Goal: Transaction & Acquisition: Purchase product/service

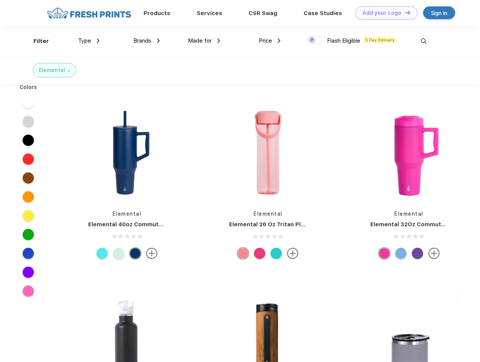
click at [384, 13] on link "Add your Logo Design Tool" at bounding box center [386, 12] width 62 height 13
click at [0, 0] on div "Design Tool" at bounding box center [0, 0] width 0 height 0
click at [404, 12] on link "Add your Logo Design Tool" at bounding box center [386, 12] width 62 height 13
click at [36, 41] on div "Filter" at bounding box center [41, 41] width 15 height 9
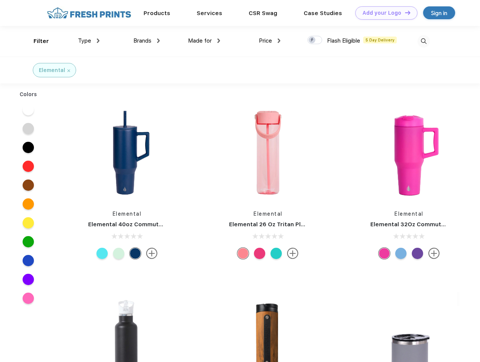
click at [89, 41] on span "Type" at bounding box center [84, 40] width 13 height 7
click at [147, 41] on span "Brands" at bounding box center [142, 40] width 18 height 7
click at [204, 41] on span "Made for" at bounding box center [200, 40] width 24 height 7
click at [270, 41] on span "Price" at bounding box center [265, 40] width 13 height 7
click at [315, 40] on div at bounding box center [315, 40] width 15 height 8
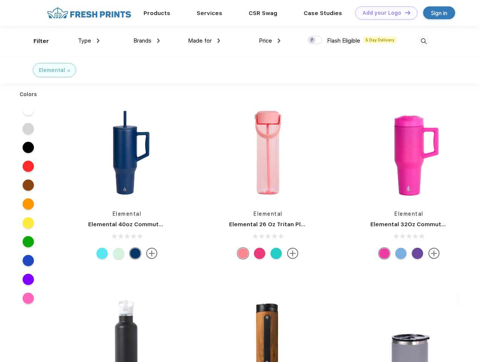
click at [312, 40] on input "checkbox" at bounding box center [310, 37] width 5 height 5
click at [424, 41] on img at bounding box center [424, 41] width 12 height 12
